Goal: Check status: Check status

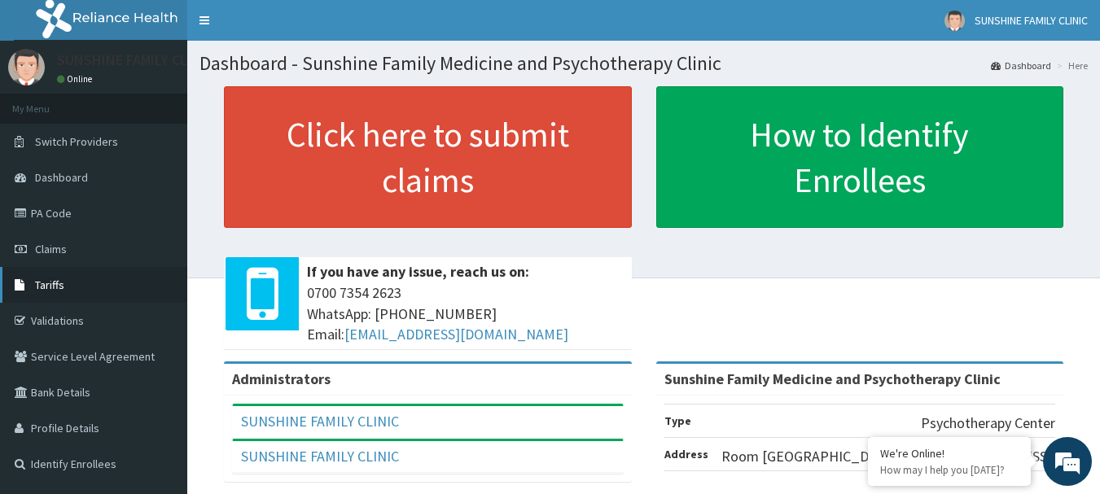
click at [47, 267] on link "Tariffs" at bounding box center [93, 285] width 187 height 36
click at [47, 253] on span "Claims" at bounding box center [51, 249] width 32 height 15
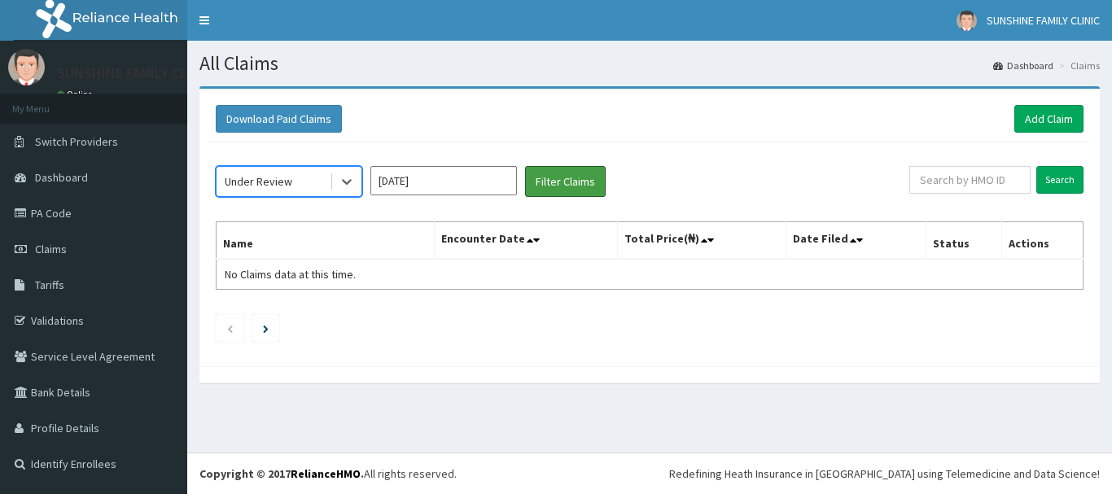
click at [540, 177] on button "Filter Claims" at bounding box center [565, 181] width 81 height 31
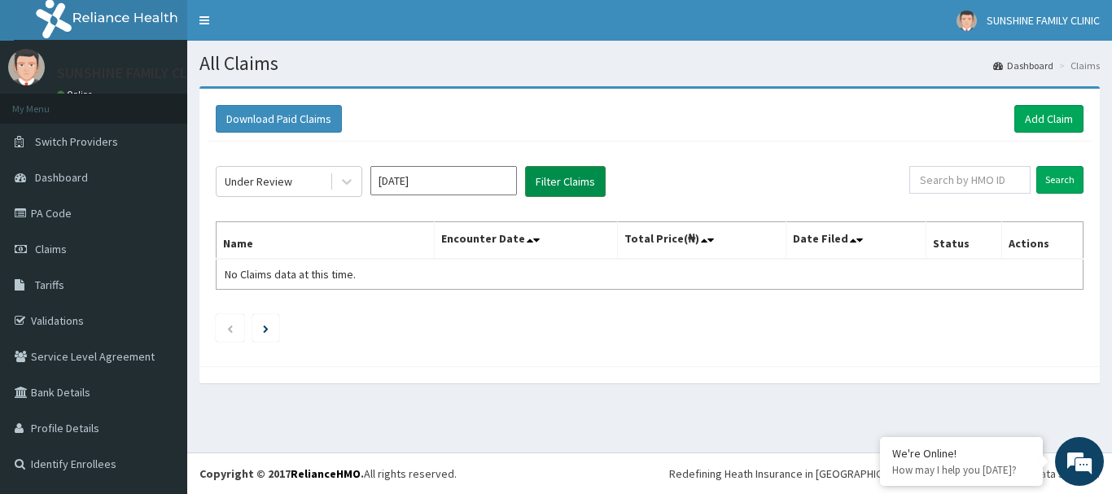
click at [576, 184] on button "Filter Claims" at bounding box center [565, 181] width 81 height 31
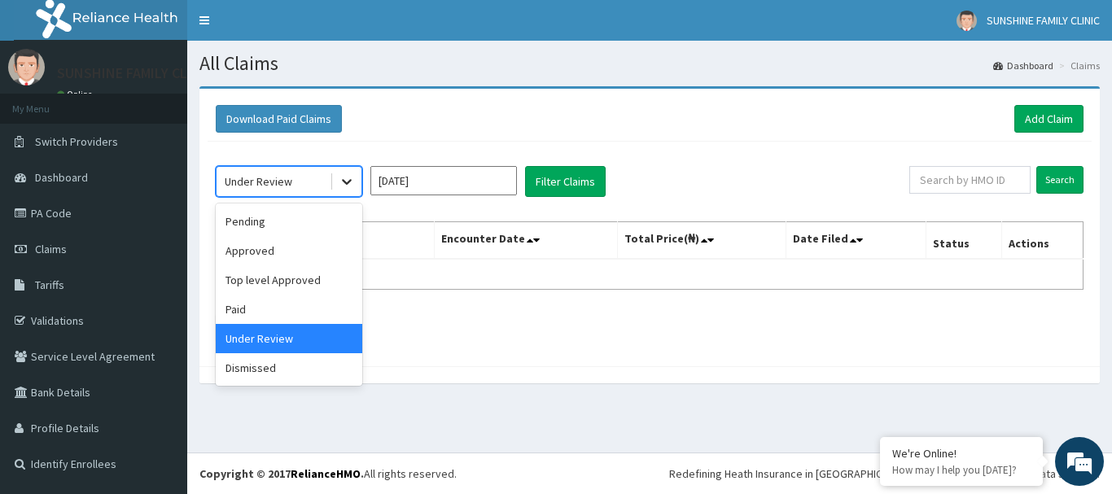
click at [340, 184] on icon at bounding box center [347, 181] width 16 height 16
click at [250, 253] on div "Approved" at bounding box center [289, 250] width 147 height 29
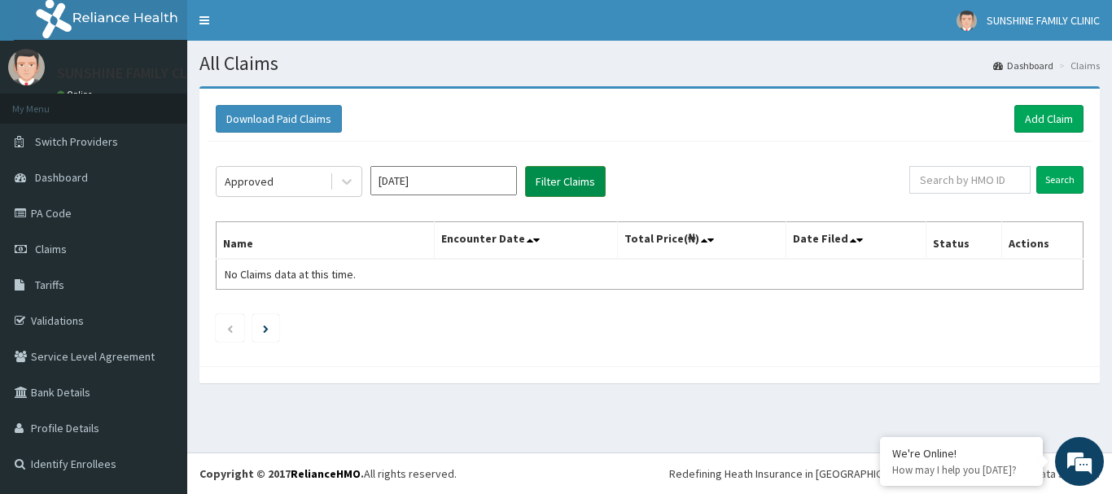
click at [574, 177] on button "Filter Claims" at bounding box center [565, 181] width 81 height 31
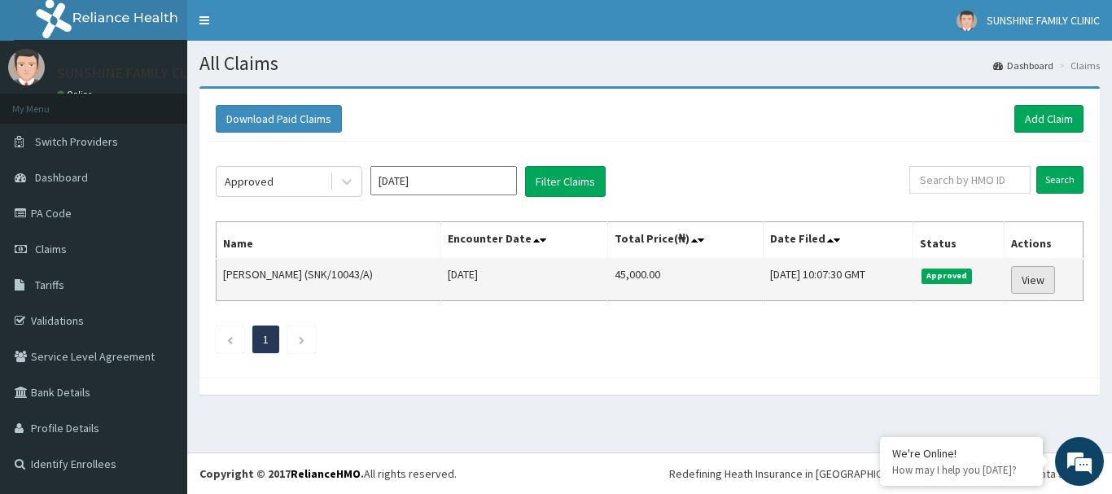
click at [1026, 290] on link "View" at bounding box center [1033, 280] width 44 height 28
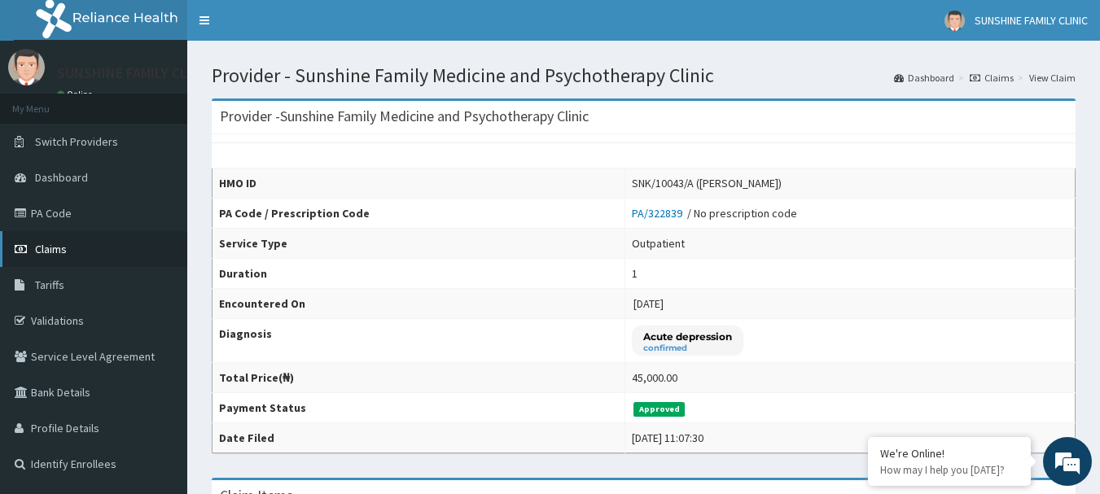
click at [52, 246] on span "Claims" at bounding box center [51, 249] width 32 height 15
